Goal: Transaction & Acquisition: Purchase product/service

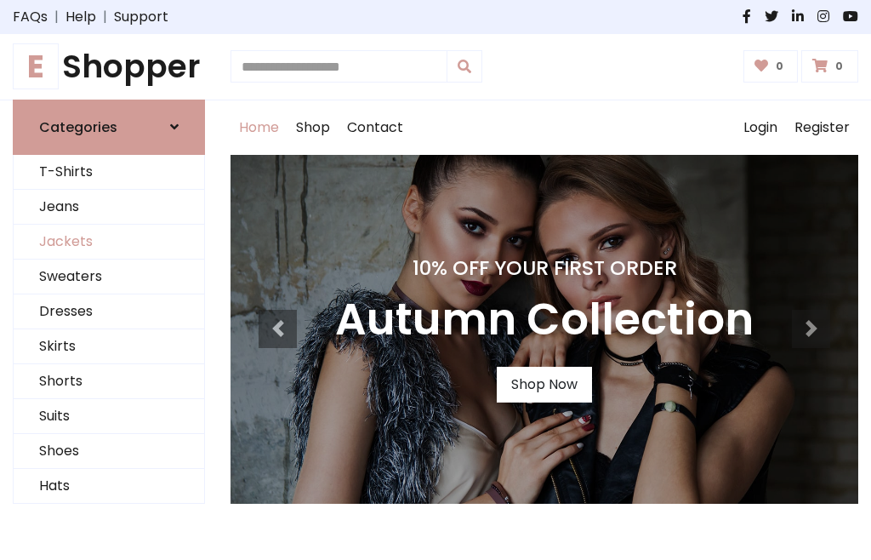
click at [109, 242] on link "Jackets" at bounding box center [109, 242] width 191 height 35
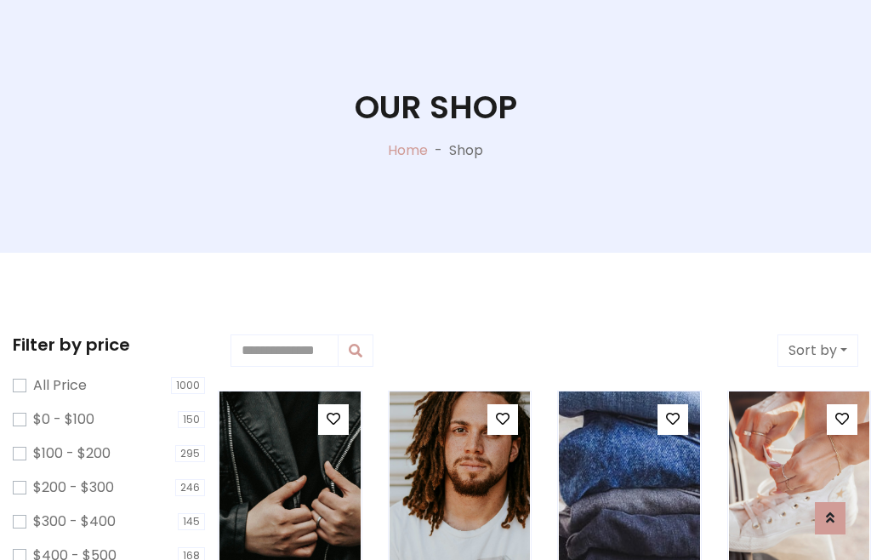
scroll to position [87, 0]
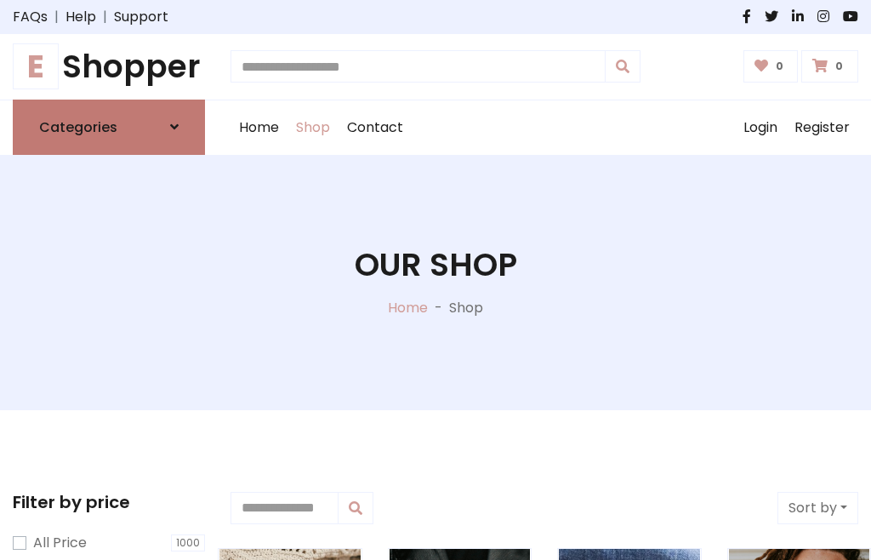
click at [109, 127] on h6 "Categories" at bounding box center [78, 127] width 78 height 16
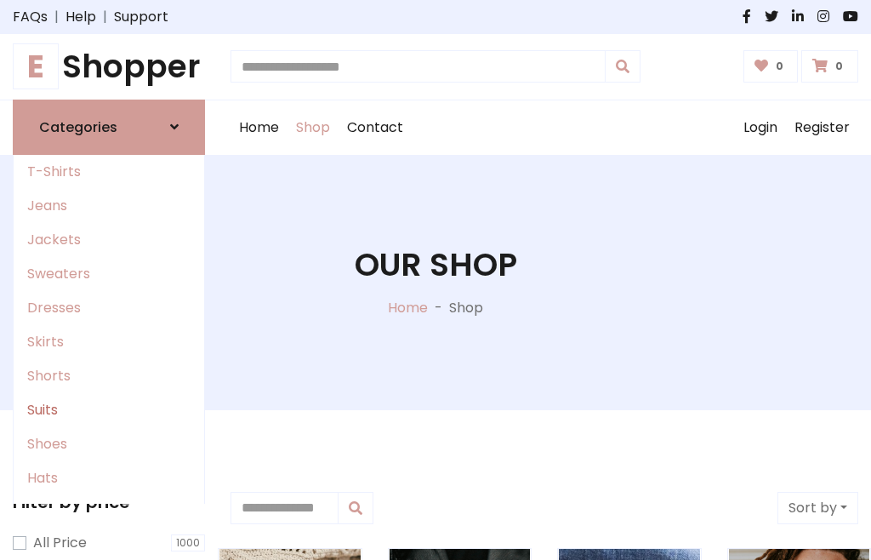
click at [109, 409] on link "Suits" at bounding box center [109, 410] width 191 height 34
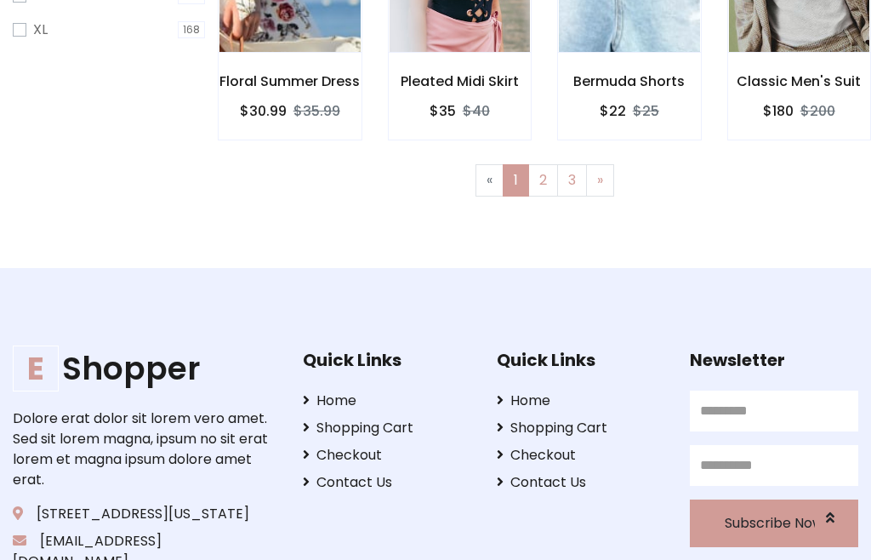
scroll to position [86, 0]
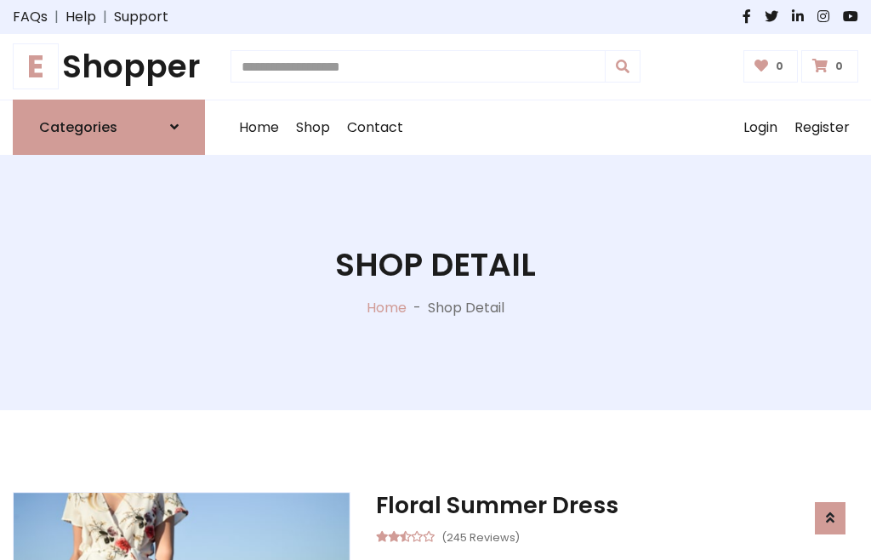
scroll to position [1590, 0]
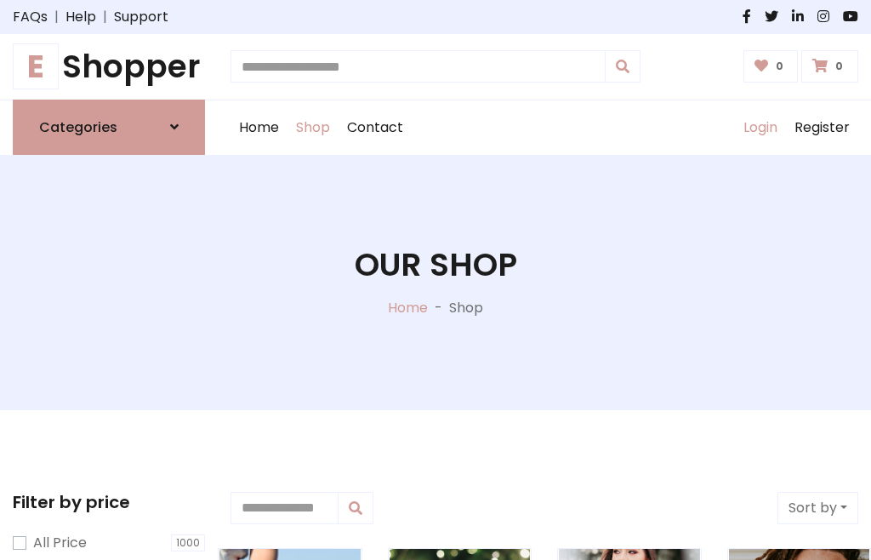
click at [760, 127] on link "Login" at bounding box center [760, 127] width 51 height 54
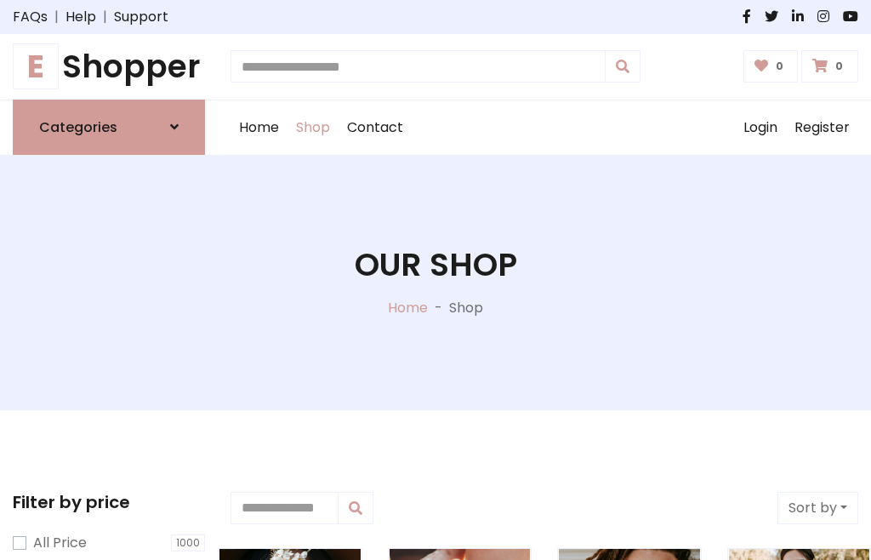
scroll to position [86, 0]
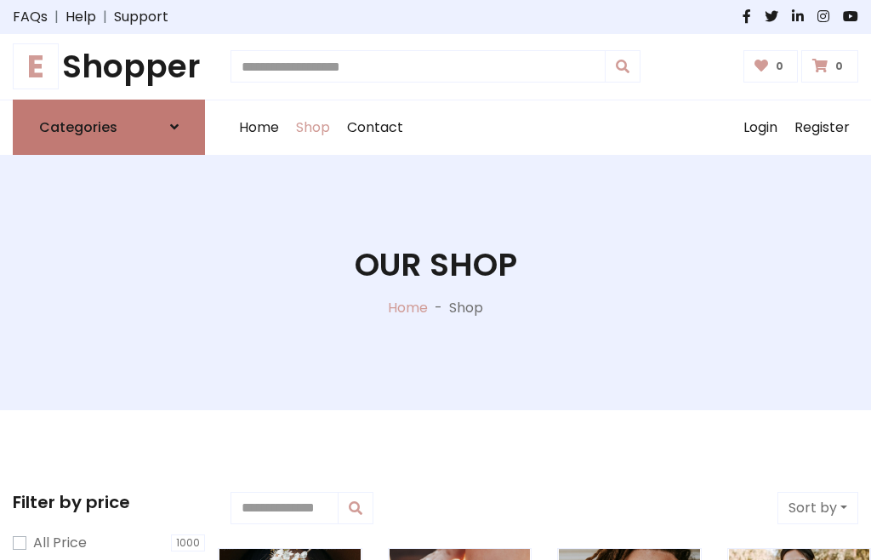
click at [174, 127] on icon at bounding box center [174, 127] width 9 height 14
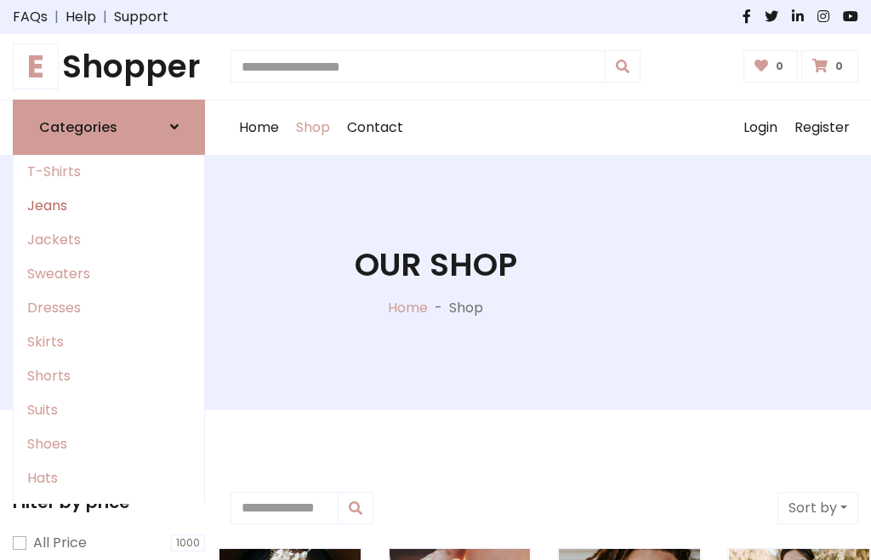
click at [109, 205] on link "Jeans" at bounding box center [109, 206] width 191 height 34
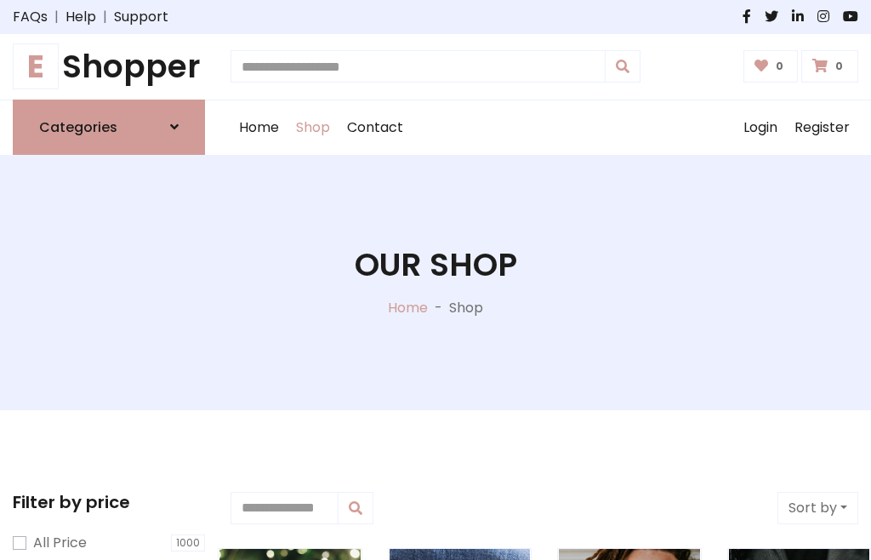
scroll to position [86, 0]
